Goal: Entertainment & Leisure: Browse casually

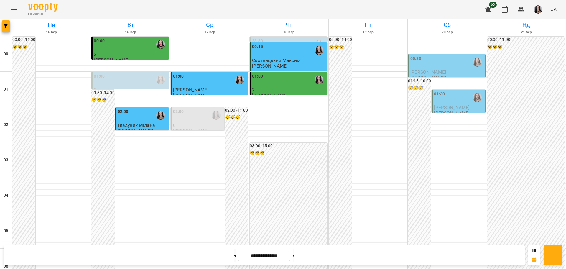
scroll to position [629, 0]
click at [9, 12] on button "Menu" at bounding box center [14, 9] width 14 height 14
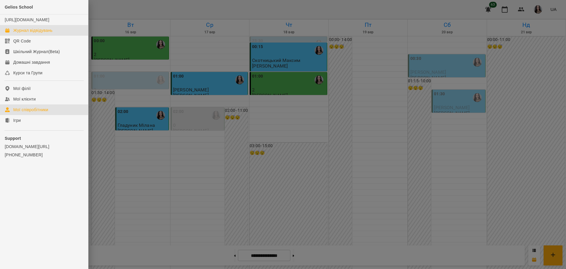
click at [15, 115] on link "Мої співробітники" at bounding box center [44, 109] width 88 height 11
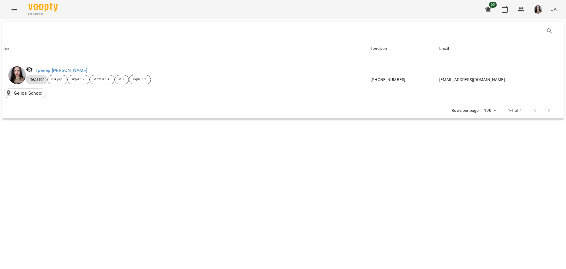
click at [16, 6] on icon "Menu" at bounding box center [14, 9] width 7 height 7
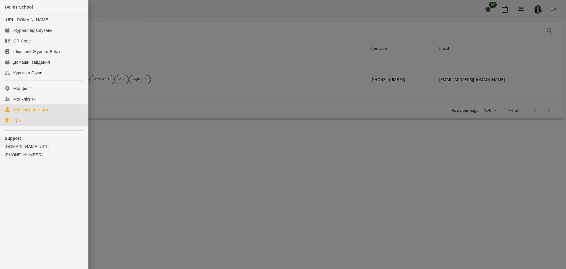
click at [24, 126] on link "Ігри" at bounding box center [44, 120] width 88 height 11
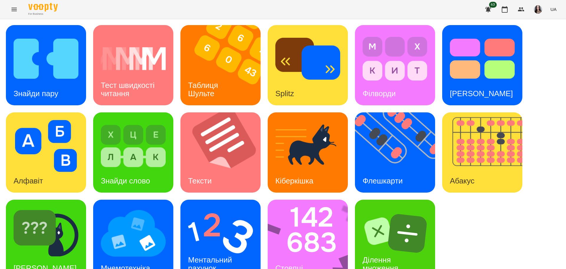
scroll to position [17, 0]
click at [44, 256] on div "[PERSON_NAME]" at bounding box center [45, 267] width 78 height 23
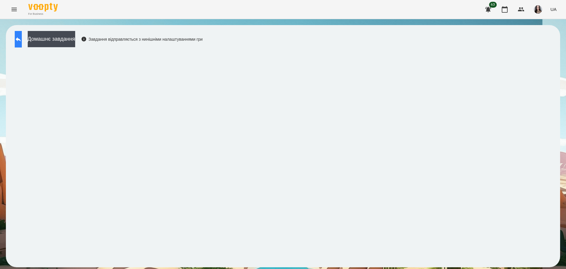
click at [22, 42] on icon at bounding box center [18, 39] width 7 height 7
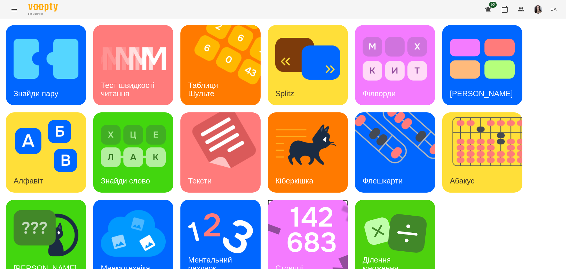
click at [294, 240] on img at bounding box center [312, 240] width 88 height 80
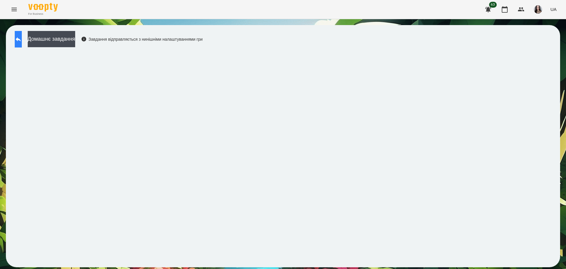
click at [18, 33] on button at bounding box center [18, 39] width 7 height 17
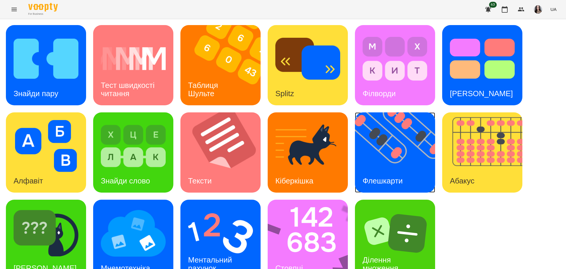
click at [384, 152] on img at bounding box center [399, 152] width 88 height 80
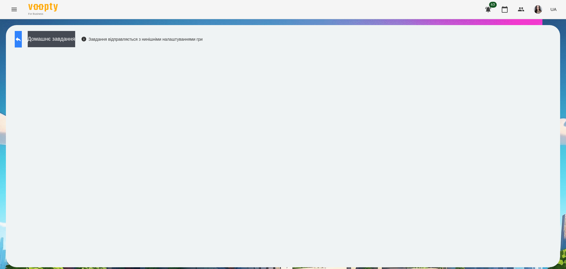
click at [19, 40] on button at bounding box center [18, 39] width 7 height 17
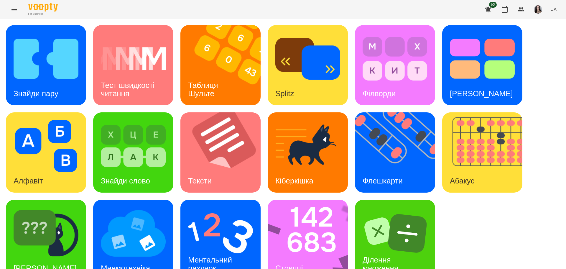
scroll to position [17, 0]
click at [313, 237] on img at bounding box center [312, 240] width 88 height 80
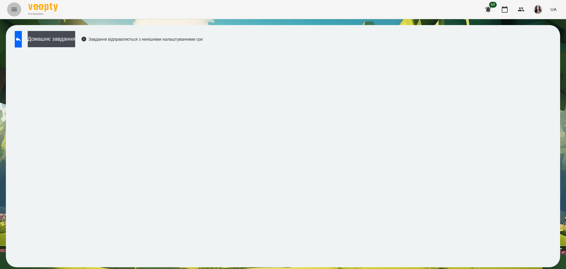
click at [14, 9] on icon "Menu" at bounding box center [13, 10] width 5 height 4
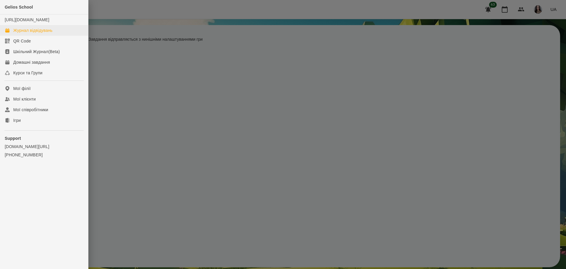
drag, startPoint x: 31, startPoint y: 29, endPoint x: 34, endPoint y: 34, distance: 5.6
click at [34, 34] on ul "[URL][DOMAIN_NAME] Журнал відвідувань QR Code Шкільний Журнал(Beta) Домашні зав…" at bounding box center [44, 46] width 88 height 64
click at [42, 33] on div "Журнал відвідувань" at bounding box center [32, 30] width 39 height 6
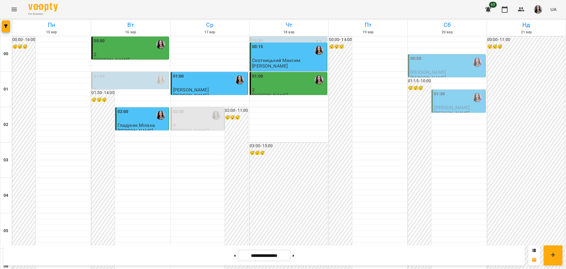
scroll to position [637, 0]
